Goal: Task Accomplishment & Management: Manage account settings

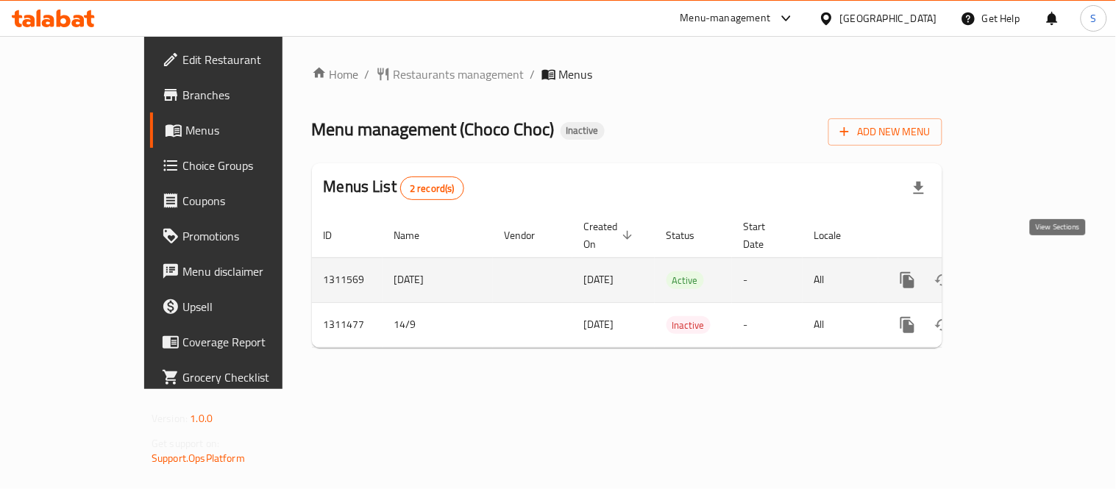
click at [1023, 271] on icon "enhanced table" at bounding box center [1014, 280] width 18 height 18
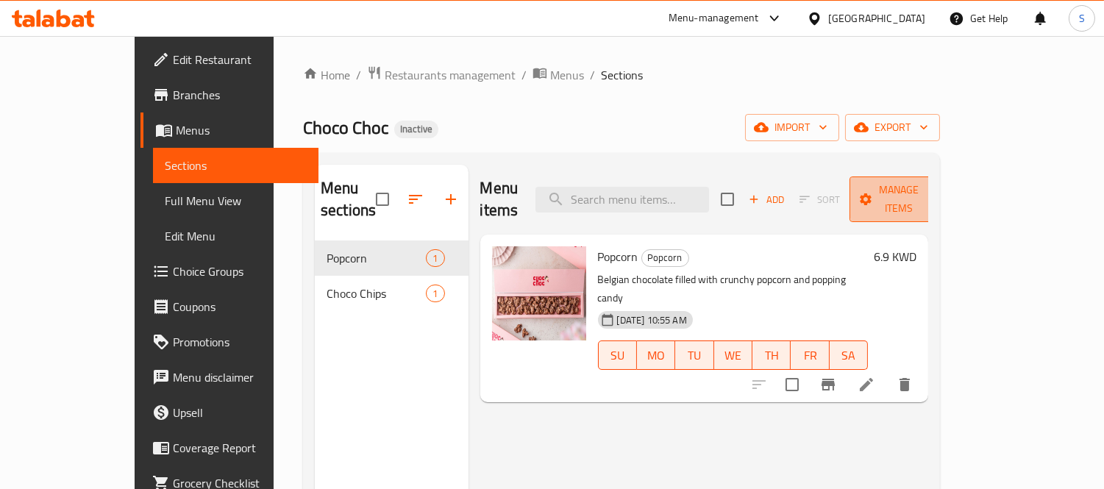
click at [939, 194] on icon "button" at bounding box center [932, 199] width 15 height 15
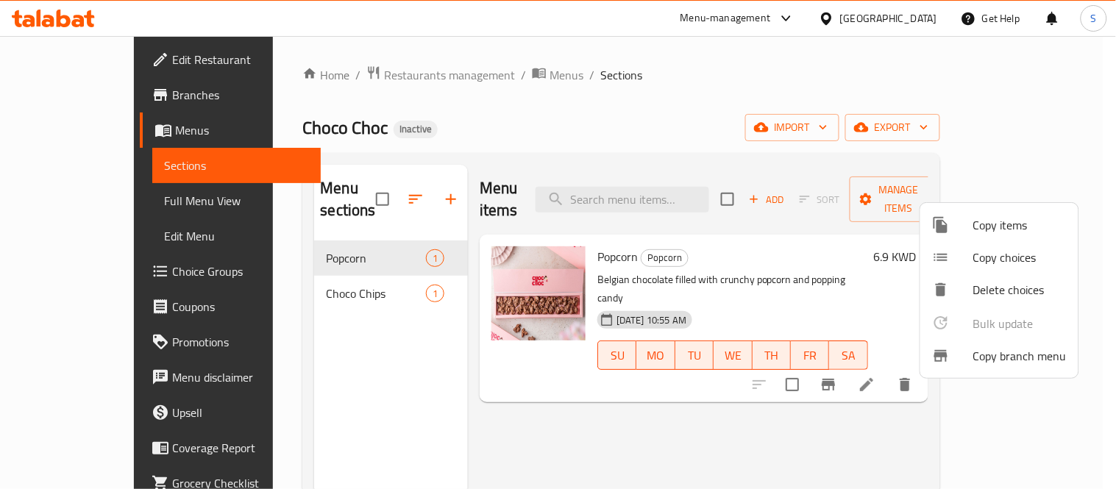
click at [981, 422] on div at bounding box center [558, 244] width 1116 height 489
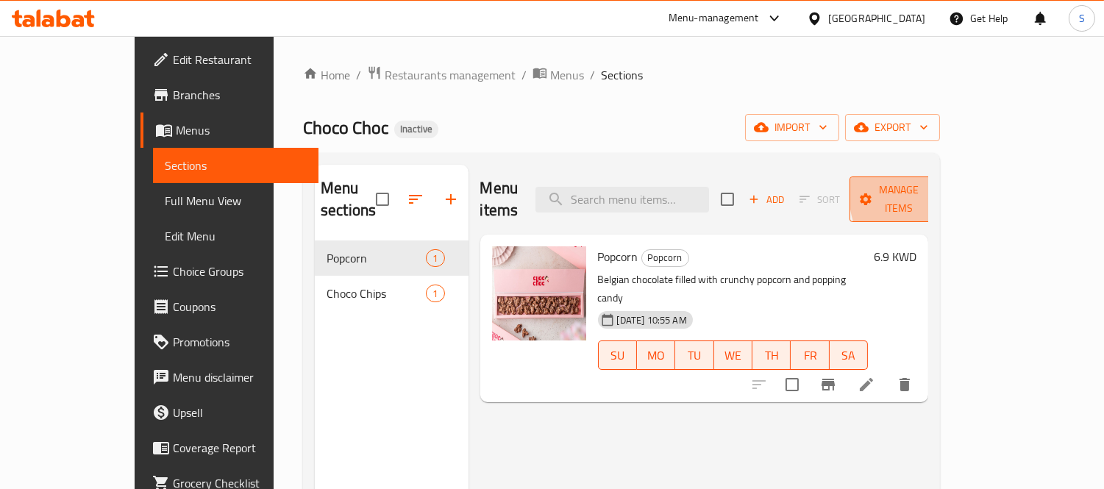
click at [939, 192] on icon "button" at bounding box center [932, 199] width 15 height 15
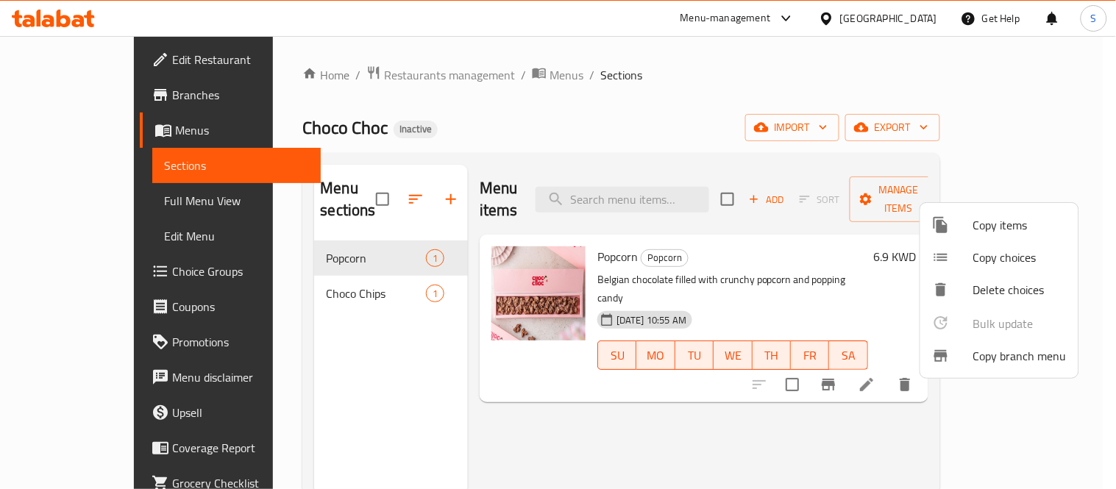
click at [1050, 128] on div at bounding box center [558, 244] width 1116 height 489
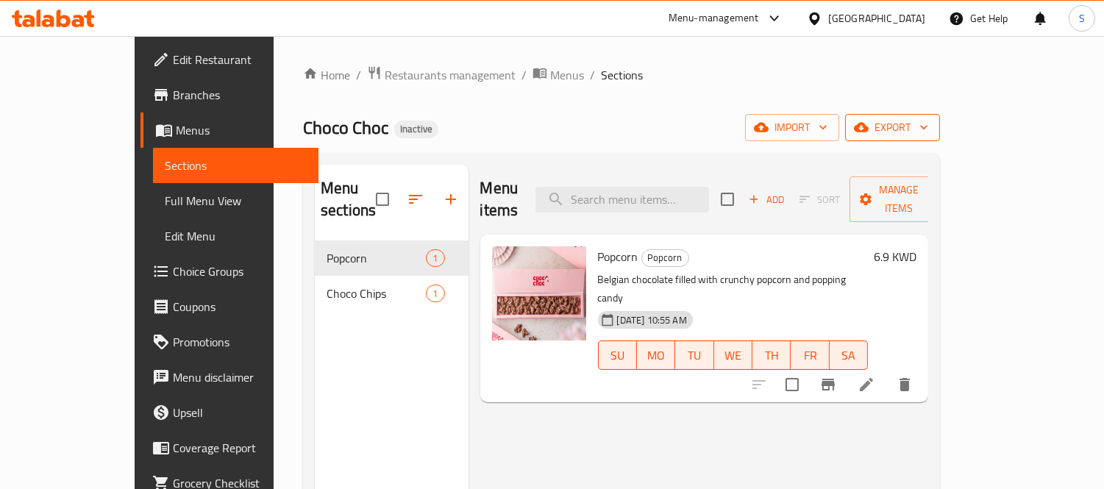
click at [928, 134] on span "export" at bounding box center [892, 127] width 71 height 18
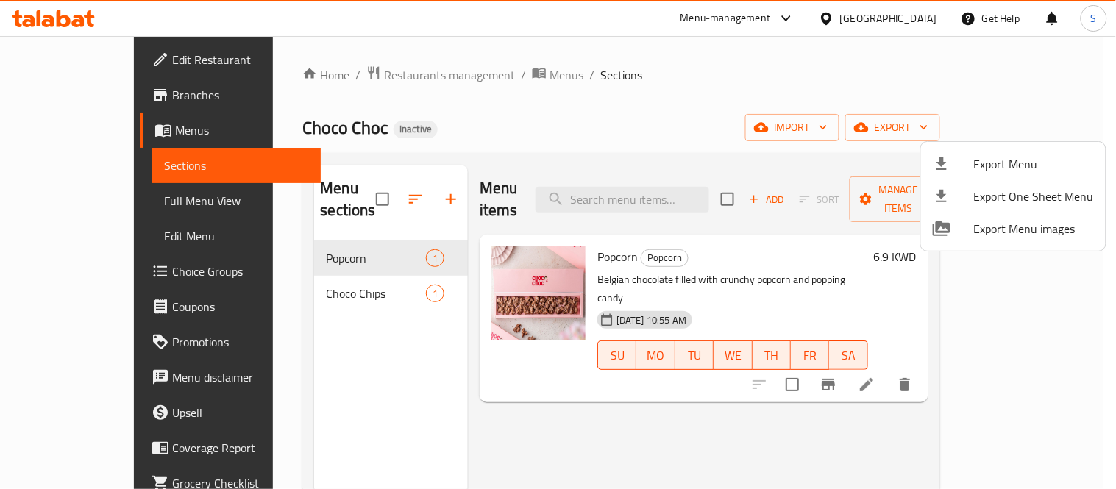
click at [1000, 287] on div at bounding box center [558, 244] width 1116 height 489
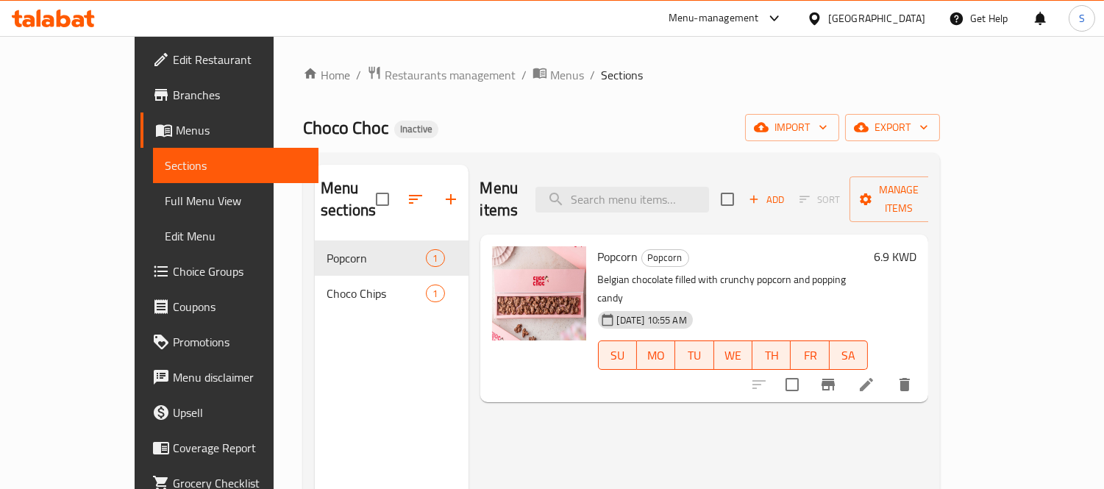
click at [917, 246] on h6 "6.9 KWD" at bounding box center [895, 256] width 43 height 21
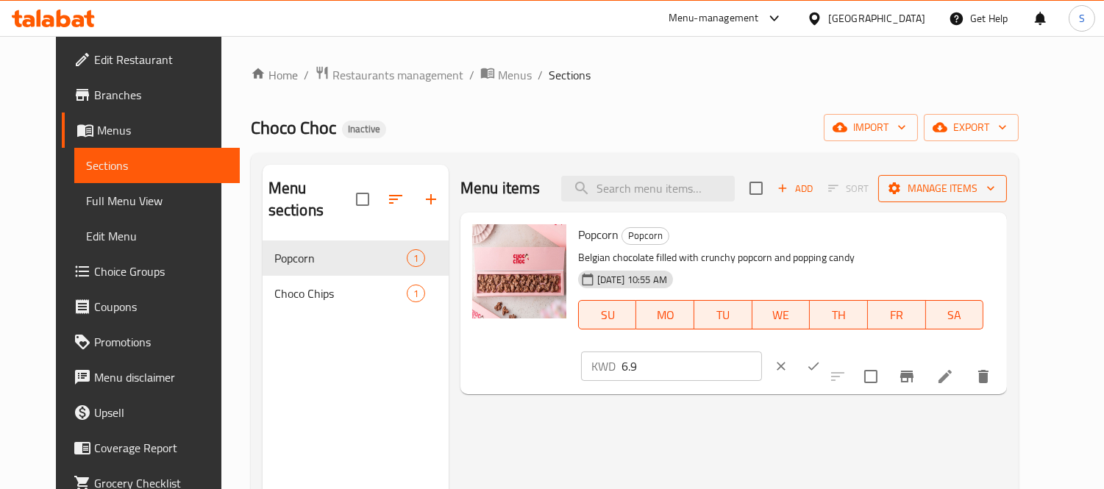
click at [995, 192] on span "Manage items" at bounding box center [942, 188] width 105 height 18
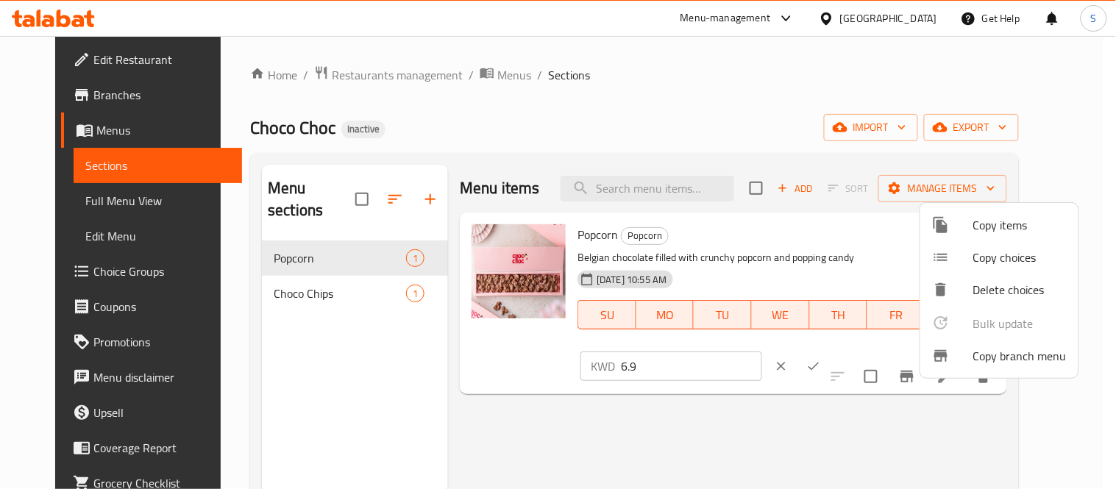
click at [835, 482] on div at bounding box center [558, 244] width 1116 height 489
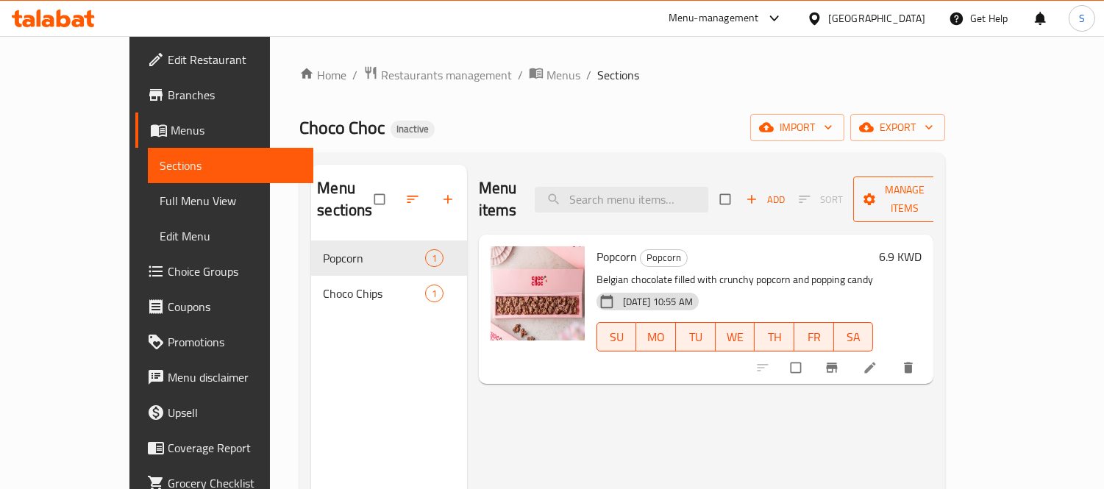
click at [958, 200] on button "Manage items" at bounding box center [905, 200] width 104 height 46
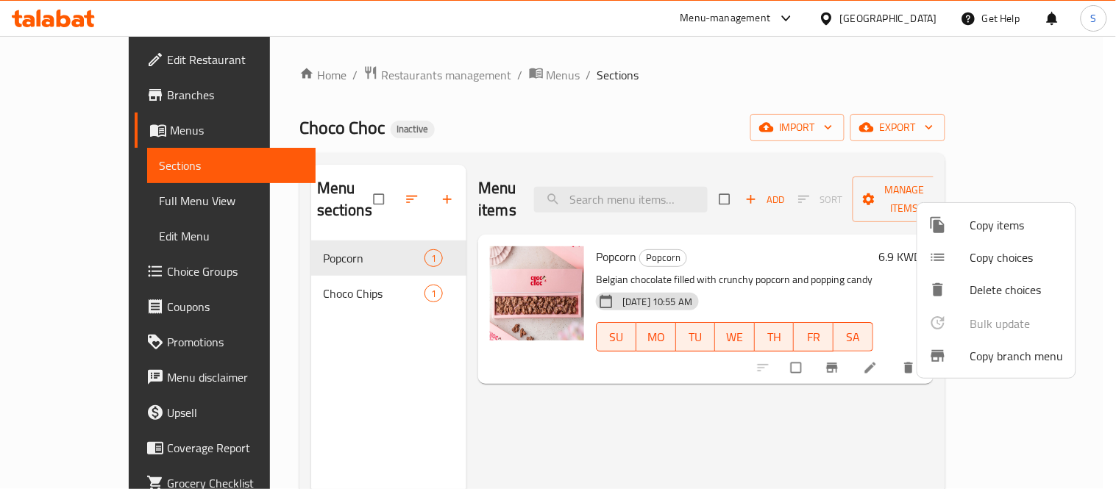
click at [1019, 358] on span "Copy branch menu" at bounding box center [1016, 356] width 93 height 18
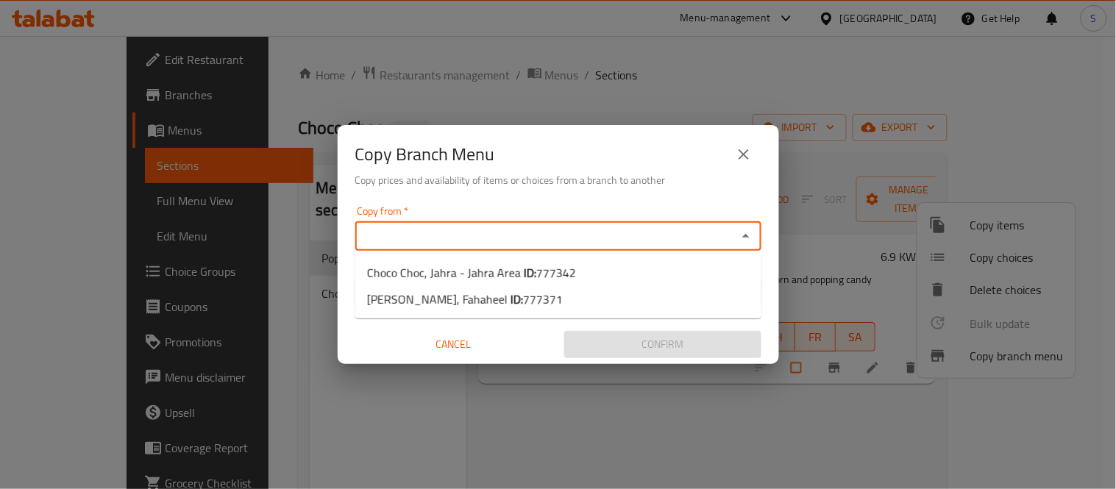
click at [633, 237] on input "Copy from   *" at bounding box center [546, 236] width 373 height 21
click at [594, 267] on li "Choco Choc, Jahra - Jahra Area ID: 777342" at bounding box center [558, 273] width 406 height 26
type input "Choco Choc, Jahra - Jahra Area"
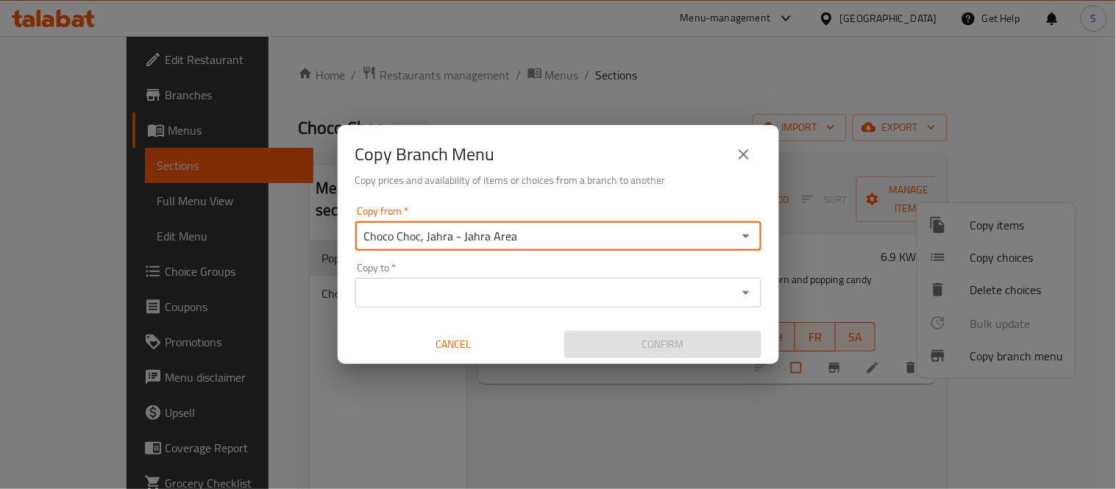
click at [581, 289] on input "Copy to   *" at bounding box center [546, 292] width 373 height 21
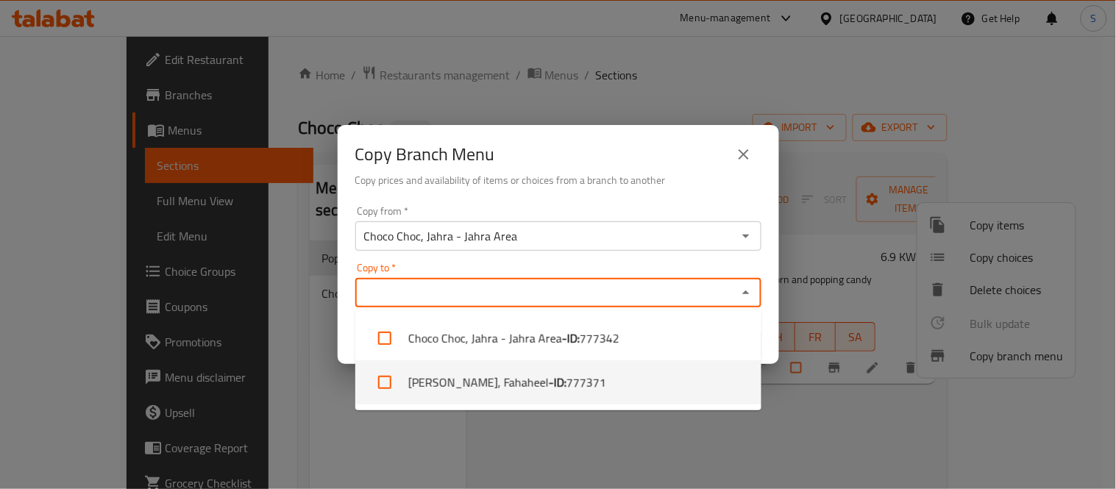
click at [566, 383] on span "777371" at bounding box center [586, 383] width 40 height 18
checkbox input "true"
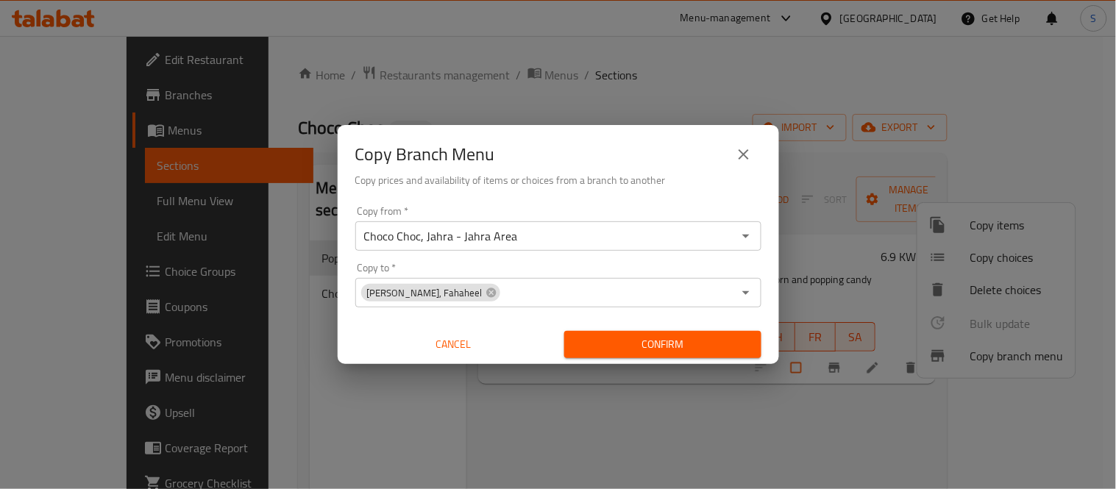
click at [663, 140] on div "Copy Branch Menu" at bounding box center [558, 154] width 406 height 35
click at [672, 368] on div "Copy Branch Menu Copy prices and availability of items or choices from a branch…" at bounding box center [558, 244] width 1116 height 489
click at [675, 356] on button "Confirm" at bounding box center [662, 344] width 197 height 27
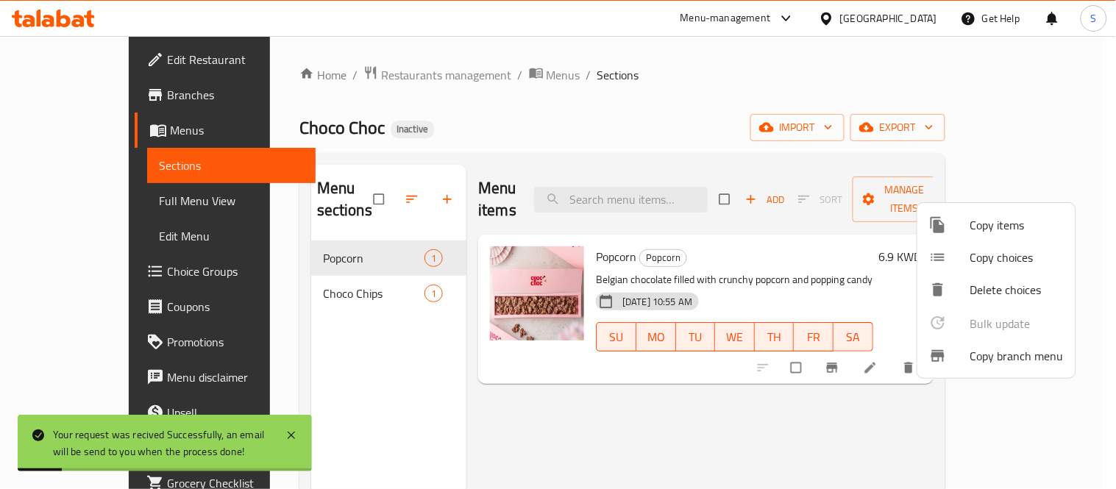
click at [77, 197] on div at bounding box center [558, 244] width 1116 height 489
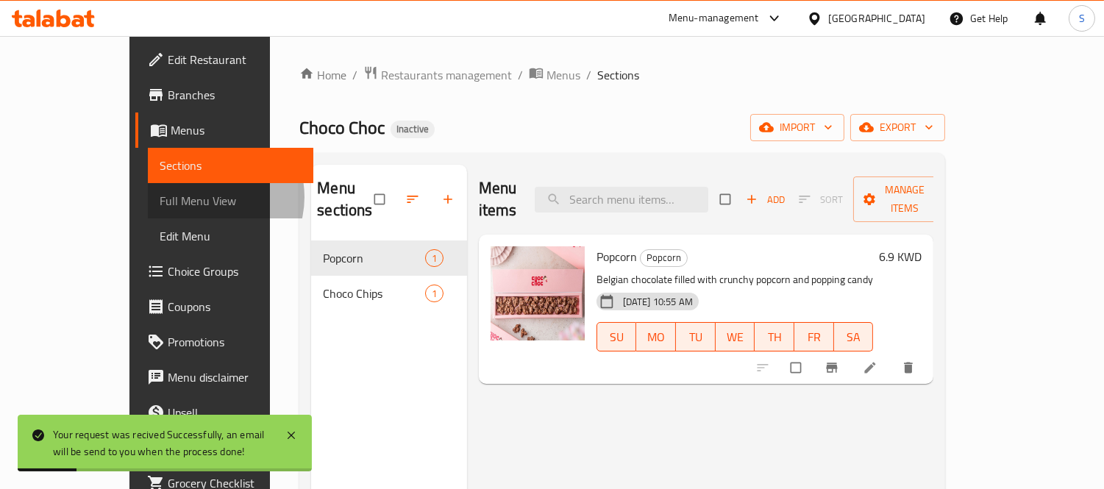
click at [160, 197] on span "Full Menu View" at bounding box center [231, 201] width 143 height 18
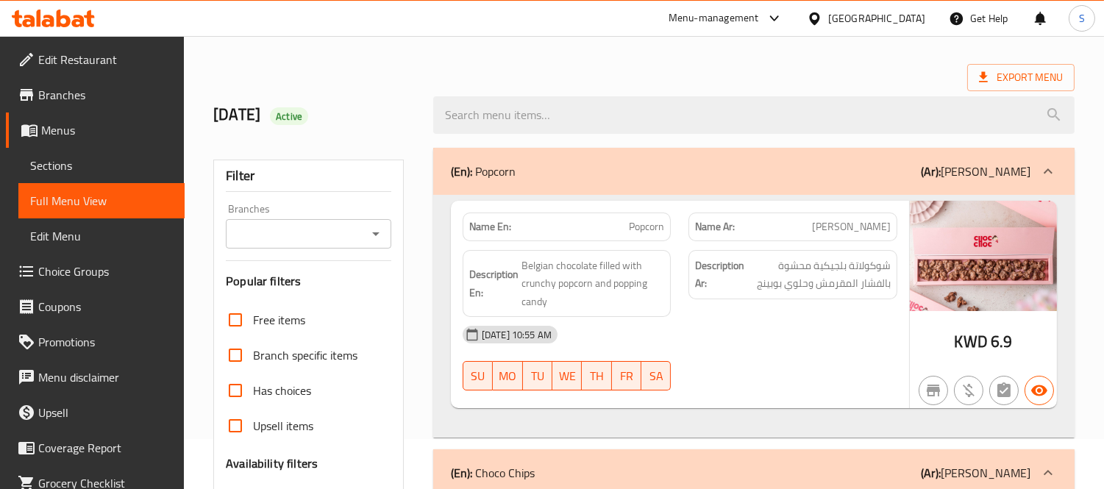
scroll to position [3, 0]
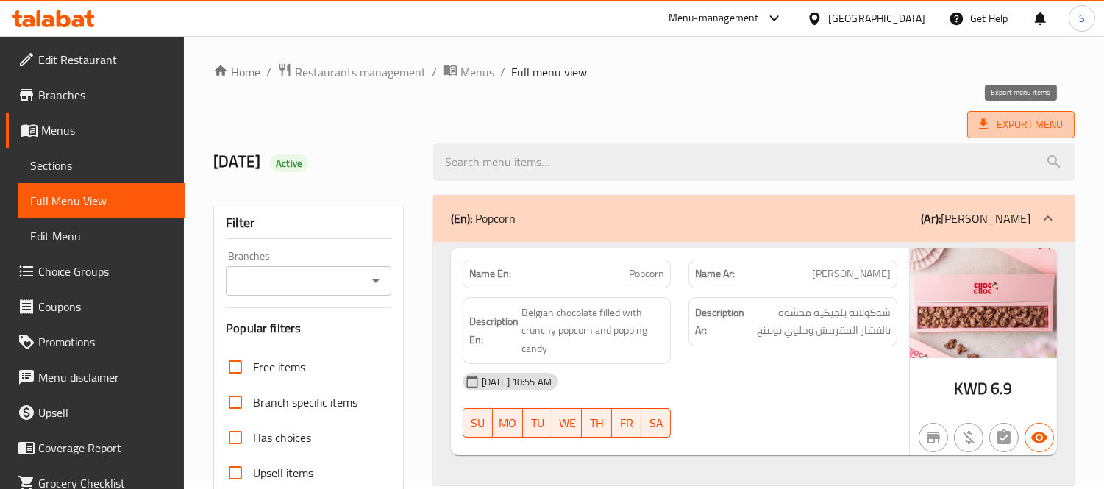
click at [1021, 122] on span "Export Menu" at bounding box center [1021, 124] width 84 height 18
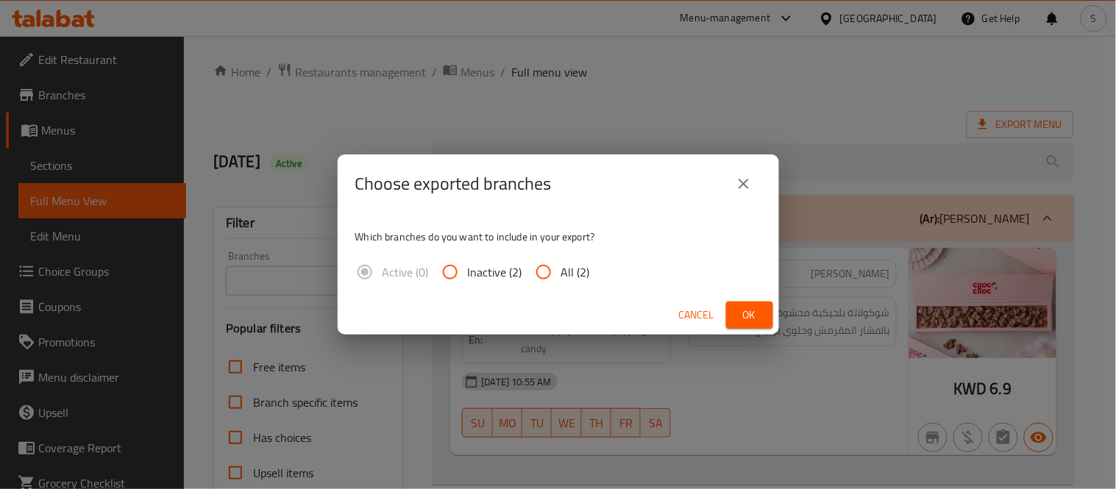
click at [571, 281] on span "All (2)" at bounding box center [575, 272] width 29 height 18
click at [561, 282] on input "All (2)" at bounding box center [543, 272] width 35 height 35
radio input "true"
click at [734, 318] on button "Ok" at bounding box center [749, 315] width 47 height 27
